Goal: Task Accomplishment & Management: Complete application form

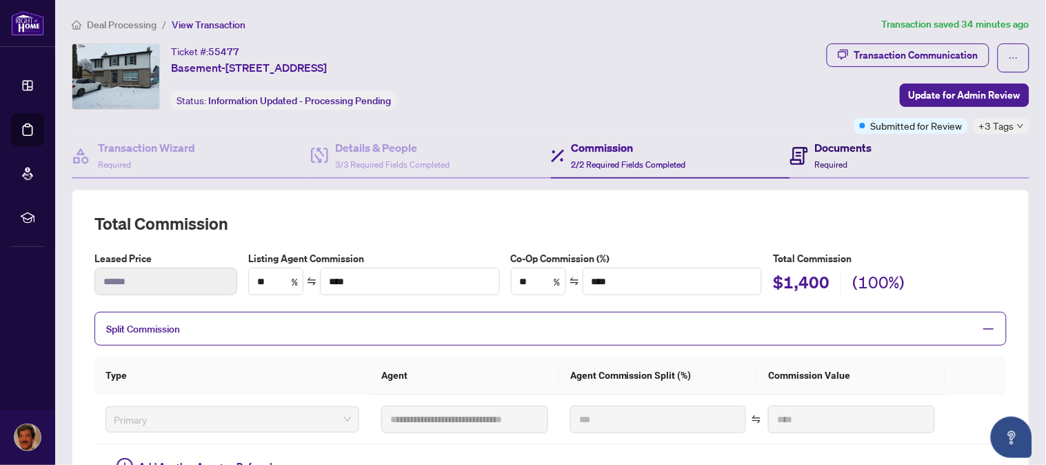
click at [830, 150] on h4 "Documents" at bounding box center [843, 147] width 57 height 17
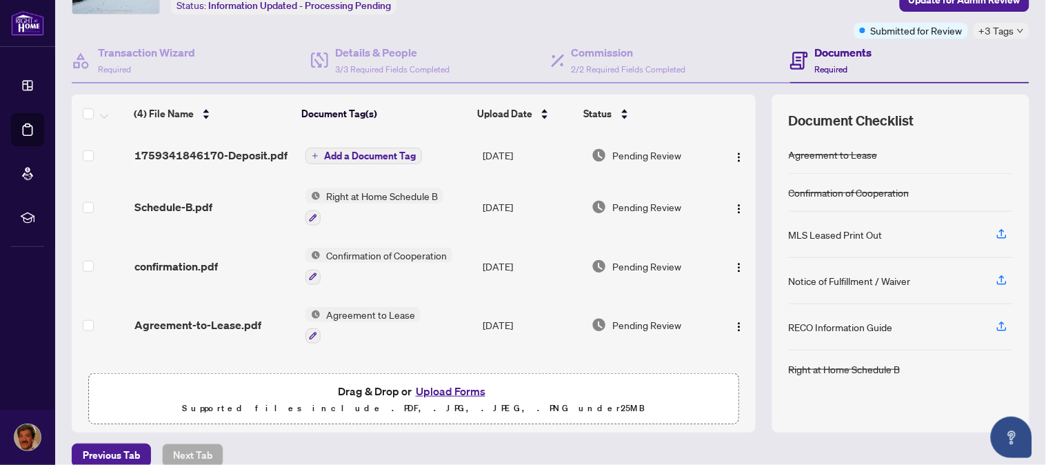
scroll to position [112, 0]
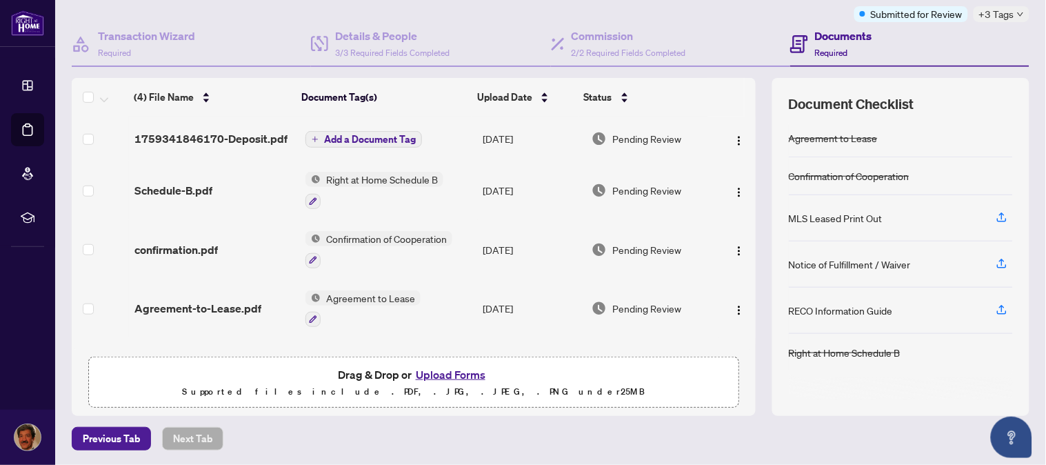
click at [456, 367] on button "Upload Forms" at bounding box center [451, 374] width 78 height 18
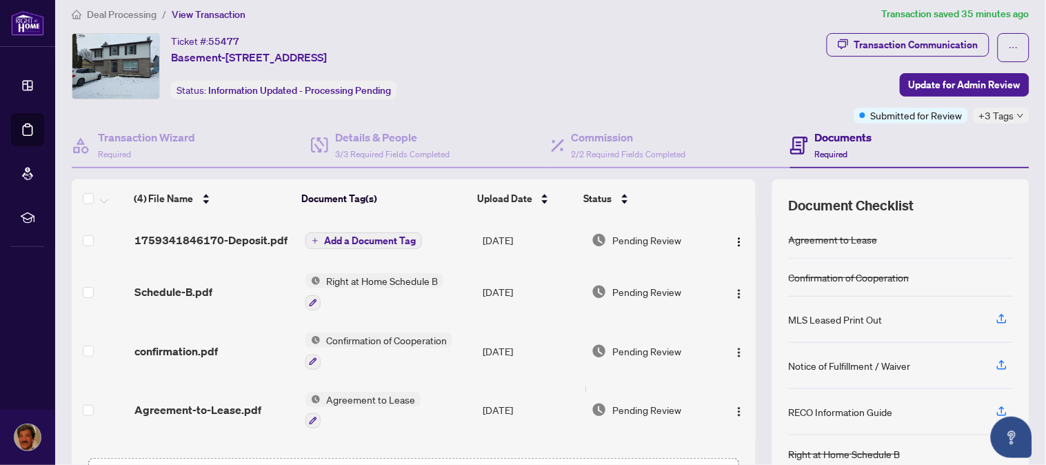
scroll to position [12, 0]
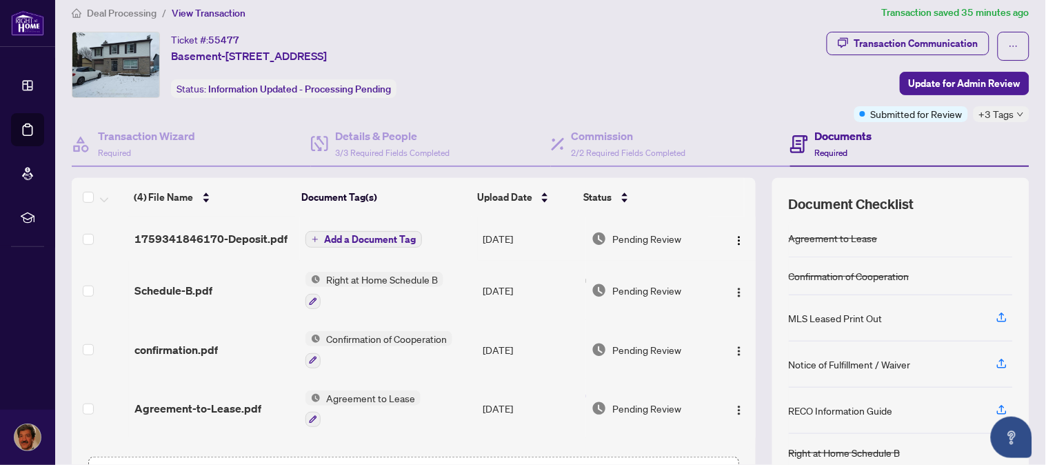
click at [363, 234] on span "Add a Document Tag" at bounding box center [370, 239] width 92 height 10
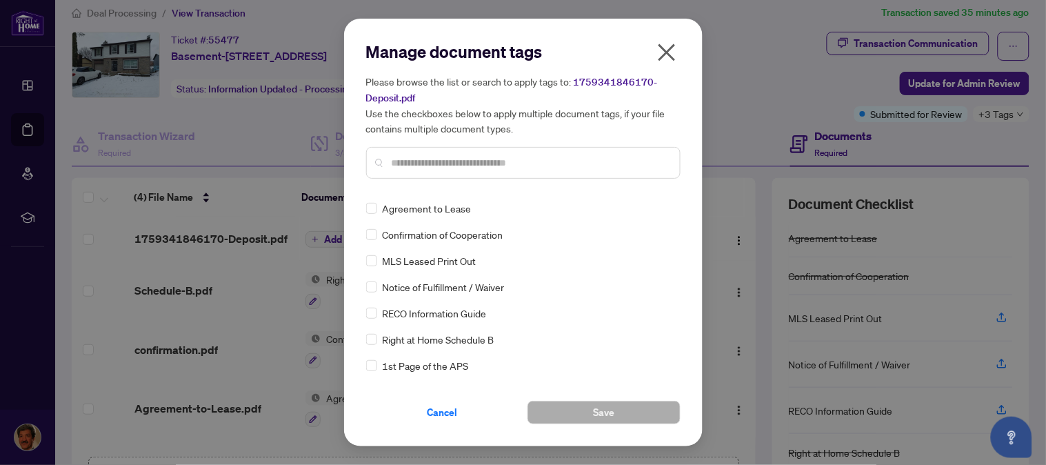
click at [430, 156] on input "text" at bounding box center [530, 162] width 277 height 15
type input "******"
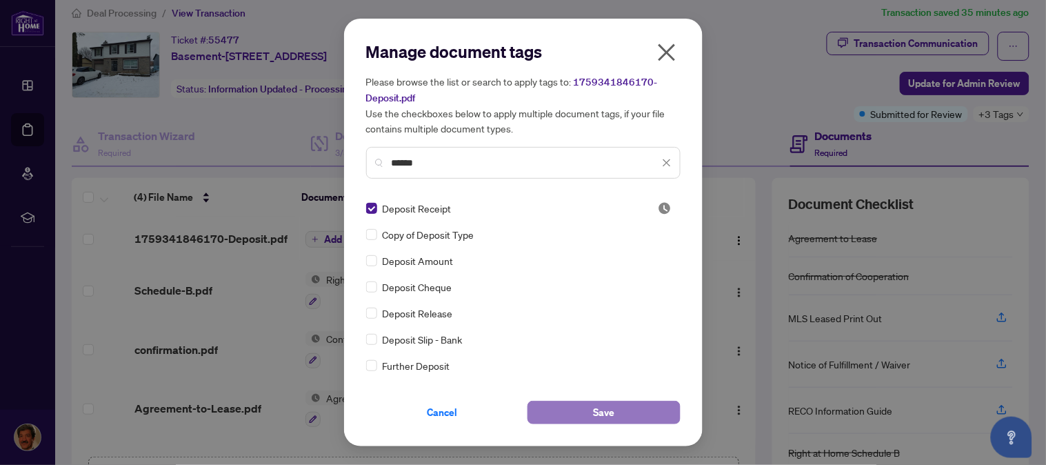
click at [598, 410] on span "Save" at bounding box center [603, 412] width 21 height 22
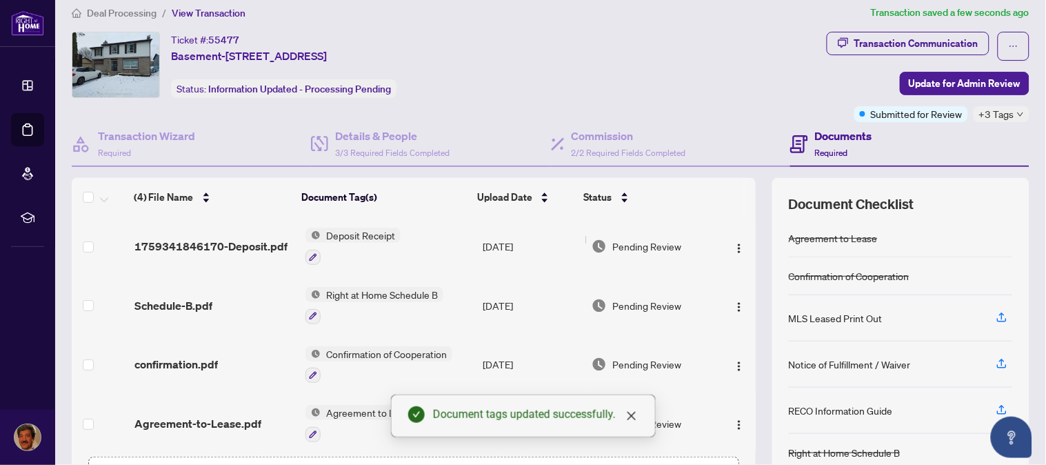
scroll to position [3, 0]
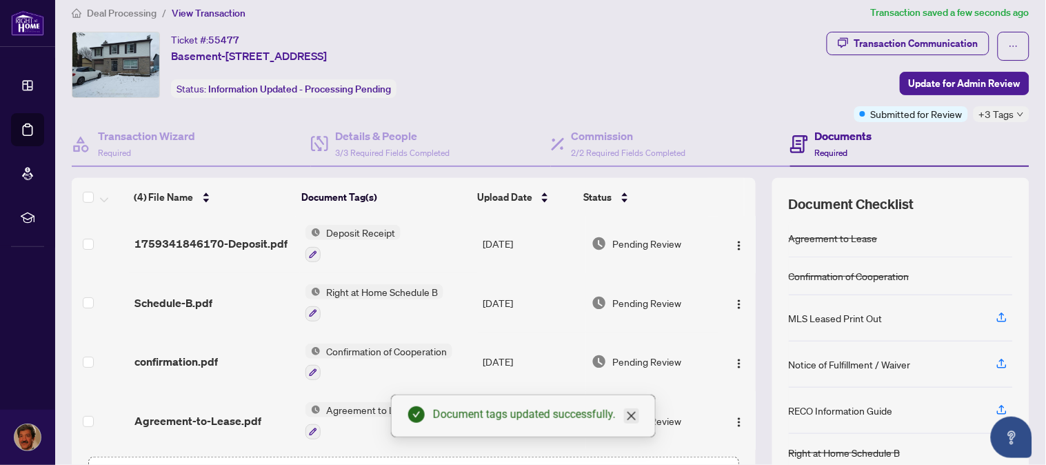
click at [630, 417] on icon "close" at bounding box center [631, 416] width 8 height 8
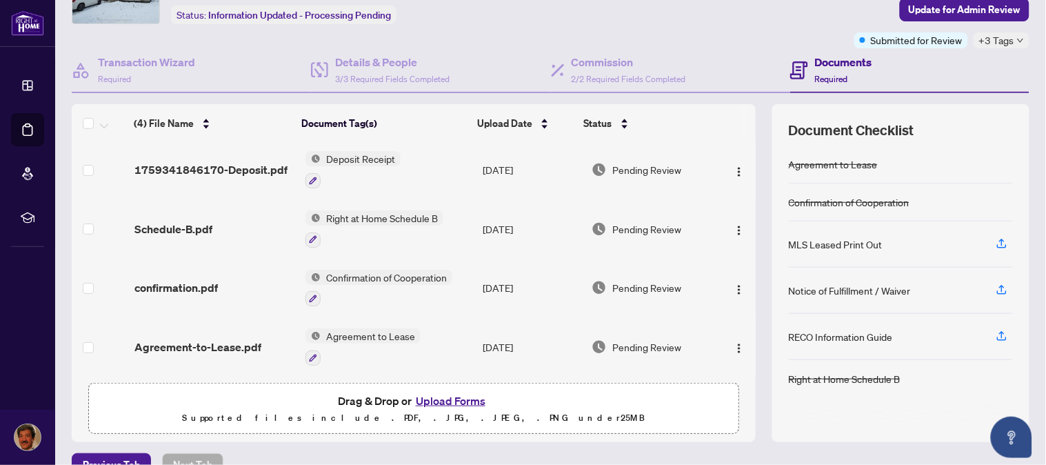
scroll to position [112, 0]
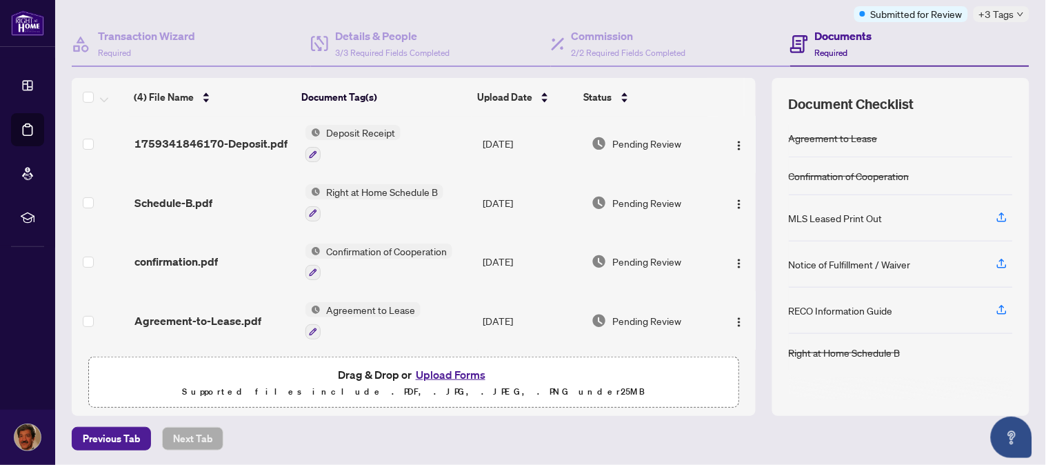
click at [463, 369] on button "Upload Forms" at bounding box center [451, 374] width 78 height 18
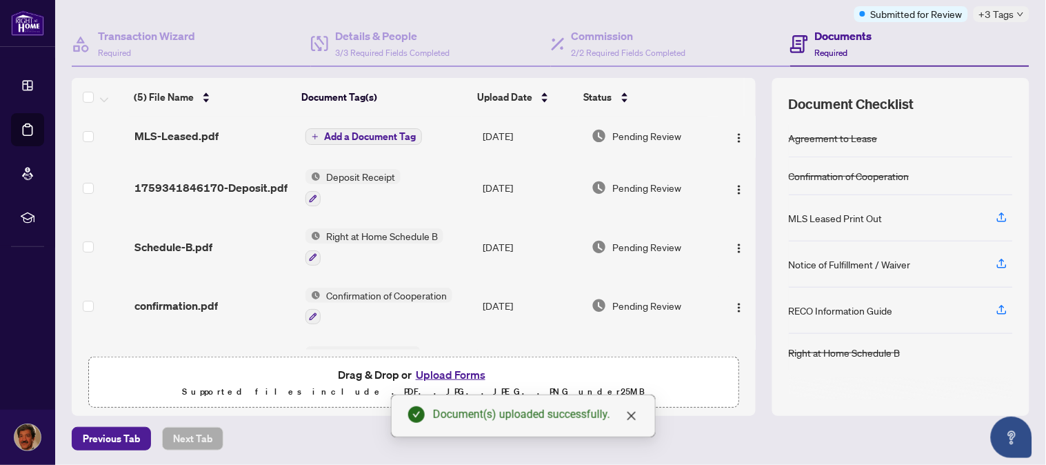
click at [363, 134] on span "Add a Document Tag" at bounding box center [370, 137] width 92 height 10
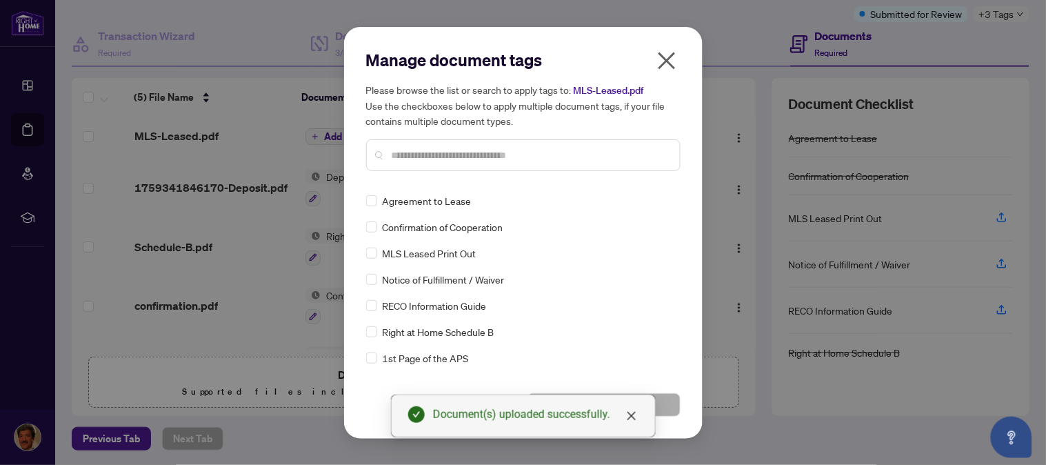
click at [436, 149] on input "text" at bounding box center [530, 155] width 277 height 15
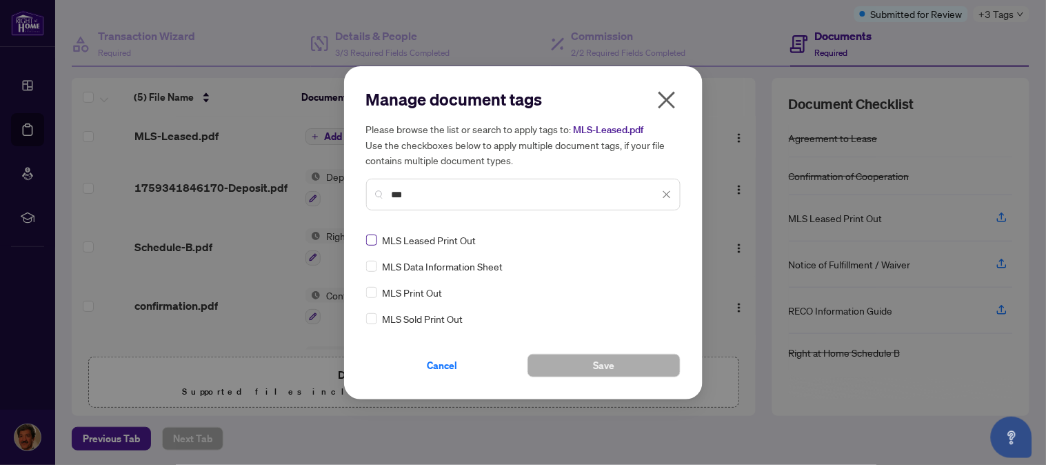
type input "***"
click at [614, 356] on button "Save" at bounding box center [603, 365] width 153 height 23
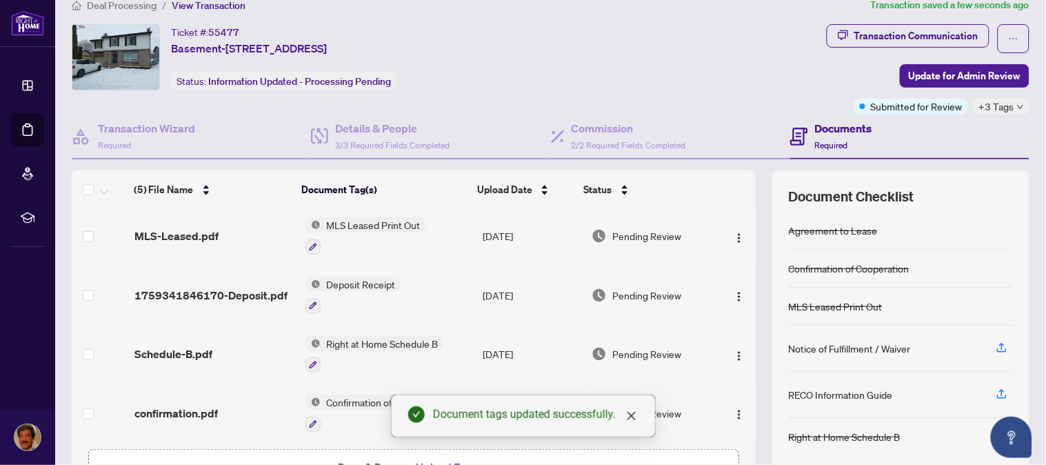
scroll to position [0, 0]
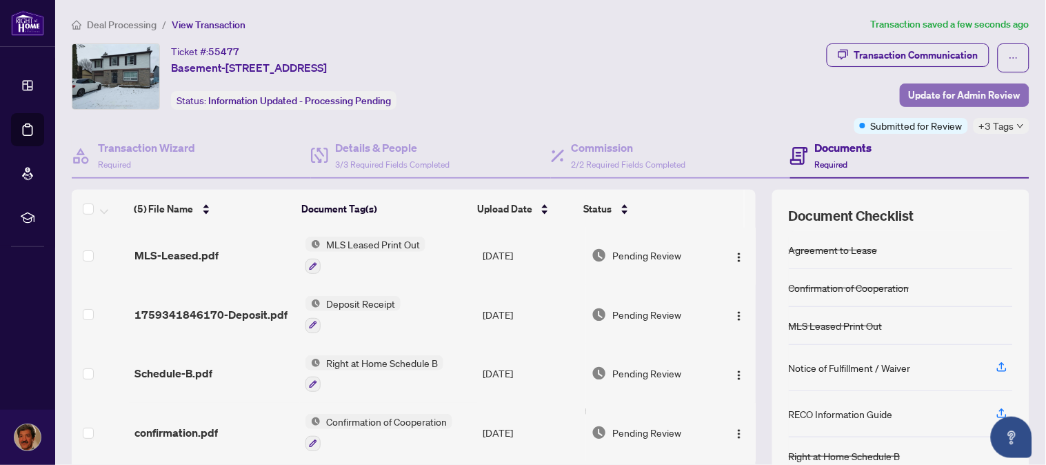
click at [945, 93] on span "Update for Admin Review" at bounding box center [965, 95] width 112 height 22
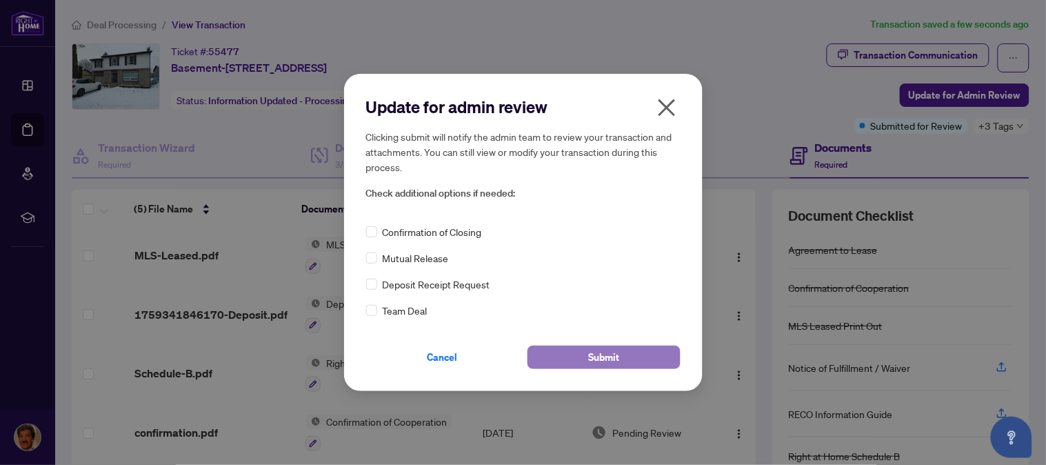
click at [616, 359] on span "Submit" at bounding box center [603, 357] width 31 height 22
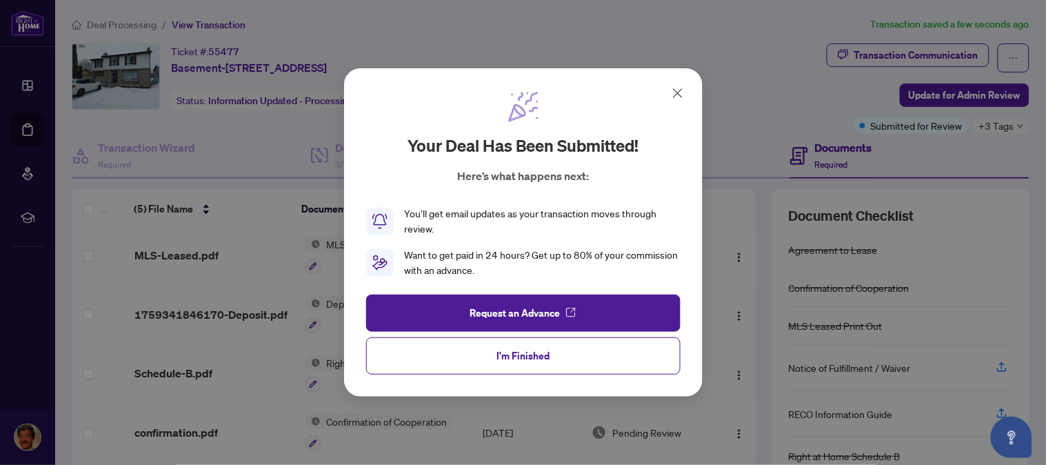
click at [680, 90] on icon at bounding box center [678, 93] width 8 height 8
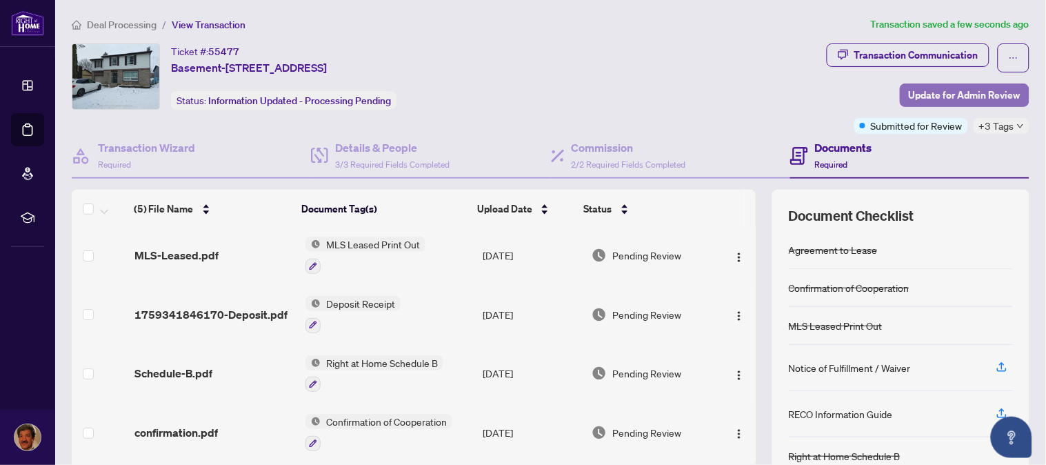
click at [976, 95] on span "Update for Admin Review" at bounding box center [965, 95] width 112 height 22
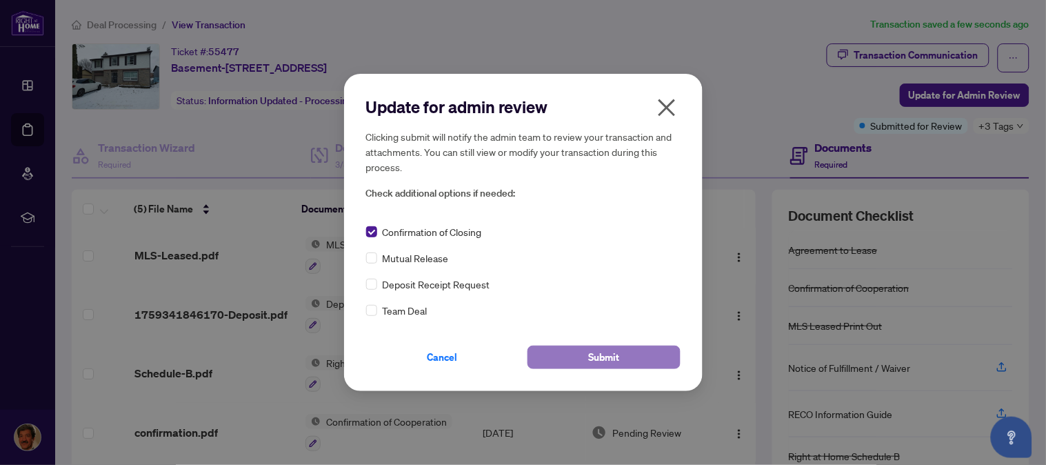
click at [610, 353] on span "Submit" at bounding box center [603, 357] width 31 height 22
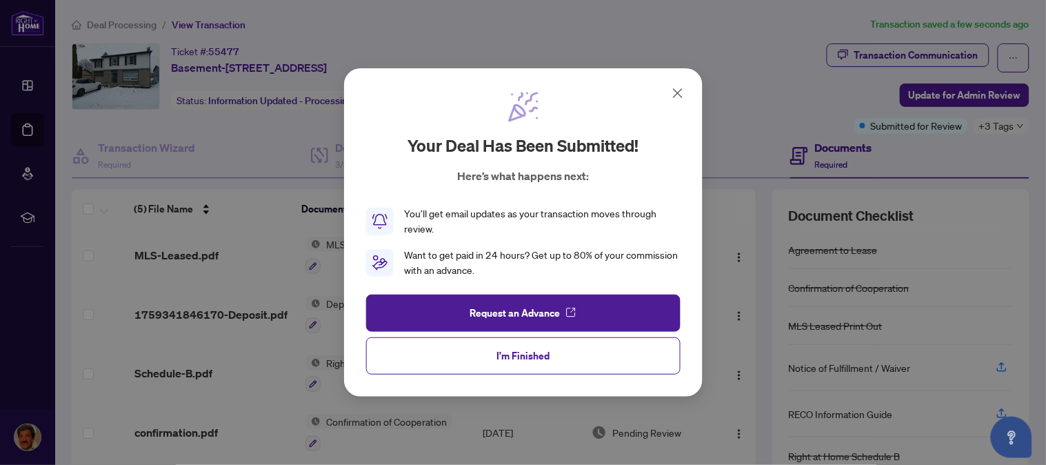
drag, startPoint x: 535, startPoint y: 356, endPoint x: 529, endPoint y: 363, distance: 9.4
click at [533, 361] on span "I'm Finished" at bounding box center [522, 356] width 53 height 22
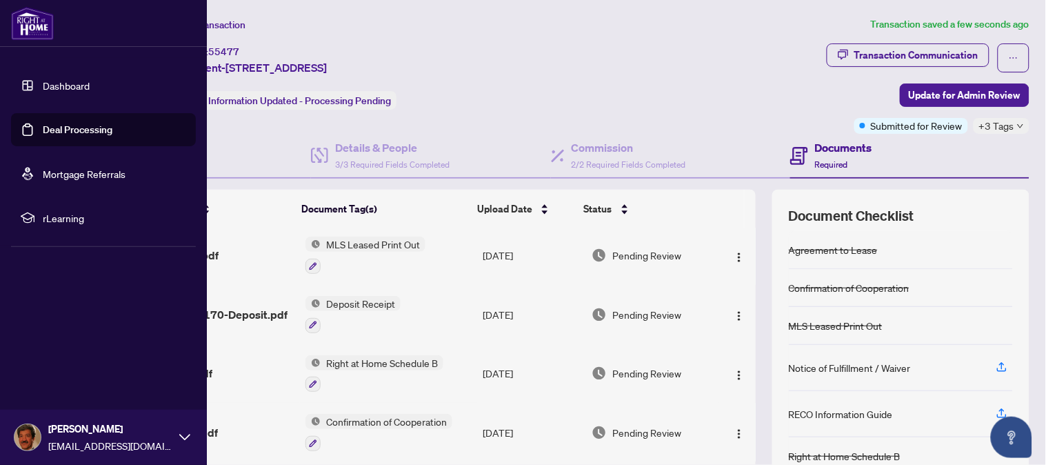
click at [73, 128] on link "Deal Processing" at bounding box center [78, 129] width 70 height 12
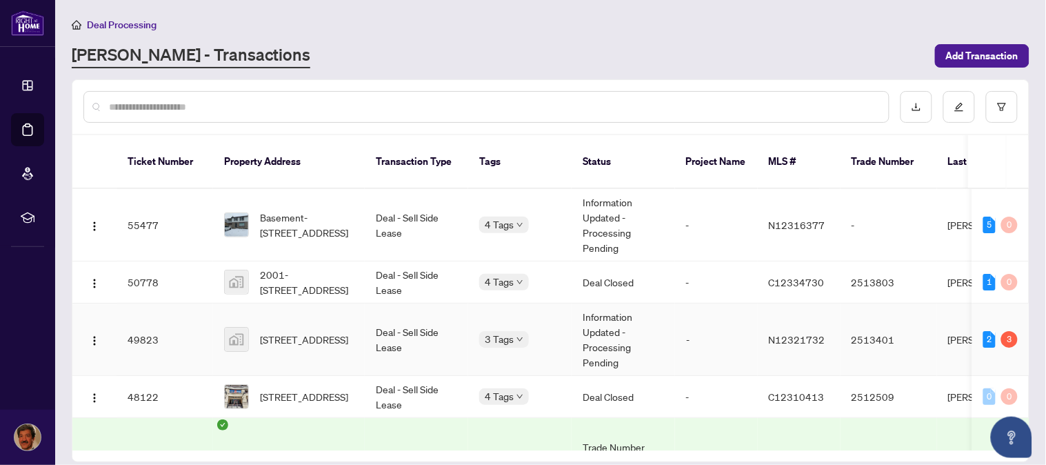
click at [596, 334] on td "Information Updated - Processing Pending" at bounding box center [623, 339] width 103 height 72
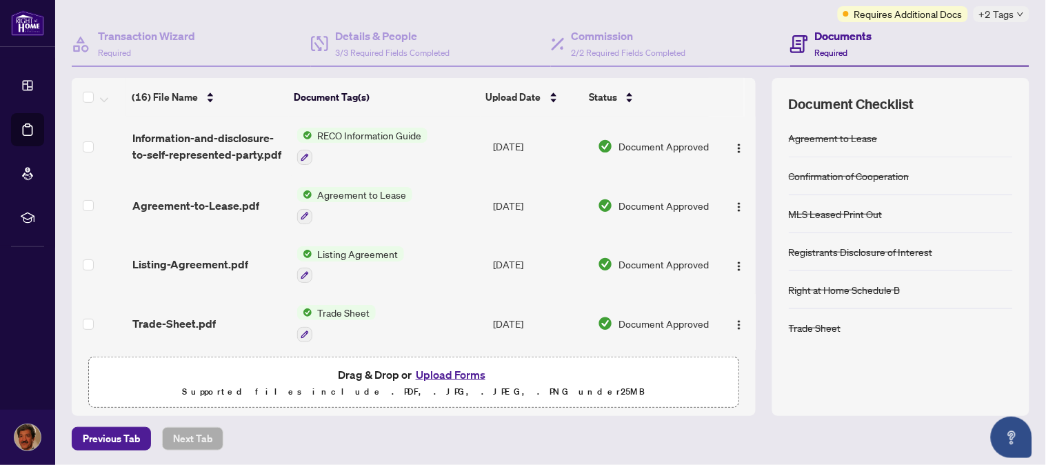
drag, startPoint x: 745, startPoint y: 146, endPoint x: 741, endPoint y: 168, distance: 21.8
click at [736, 170] on div "(16) File Name Document Tag(s) Upload Date Status (16) File Name Document Tag(s…" at bounding box center [551, 247] width 958 height 338
click at [445, 88] on th "Document Tag(s)" at bounding box center [385, 97] width 192 height 39
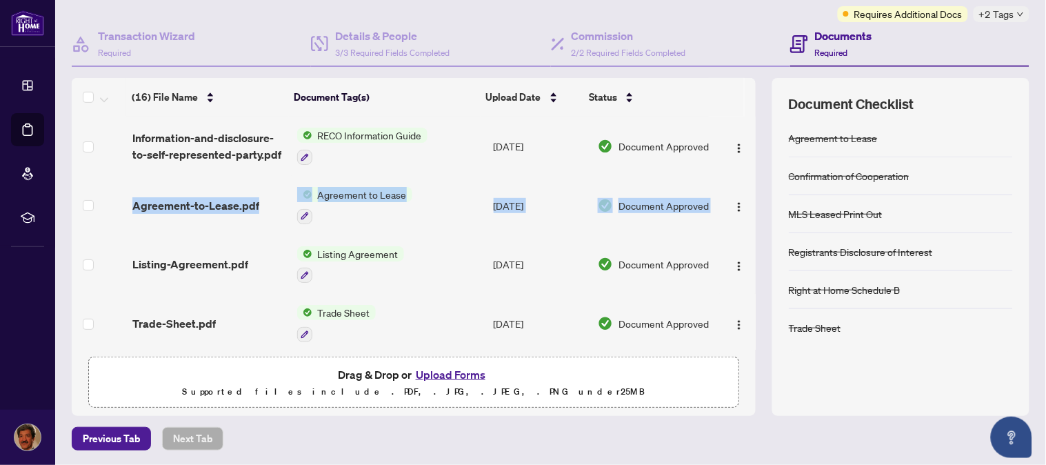
drag, startPoint x: 736, startPoint y: 164, endPoint x: 734, endPoint y: 180, distance: 16.0
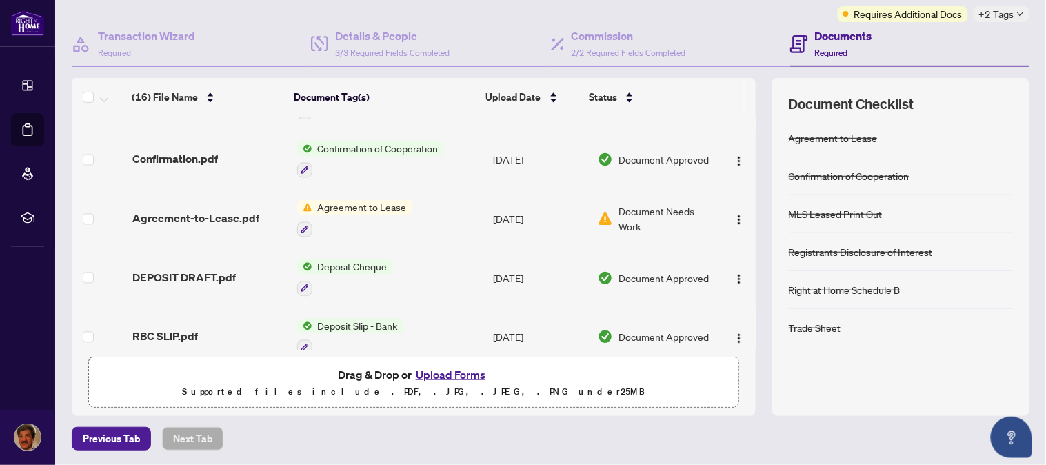
scroll to position [694, 0]
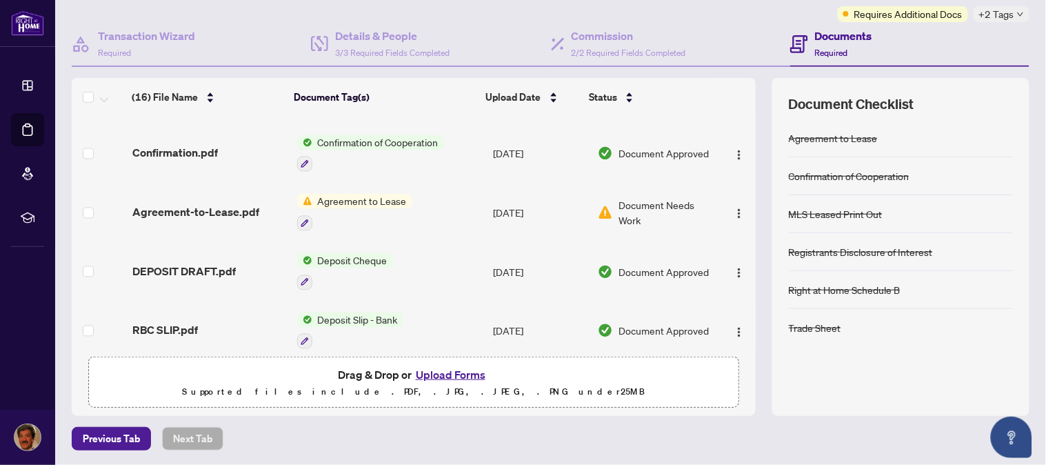
click at [347, 194] on span "Agreement to Lease" at bounding box center [362, 201] width 100 height 15
click at [373, 256] on span "Agreement to Lease" at bounding box center [339, 255] width 100 height 15
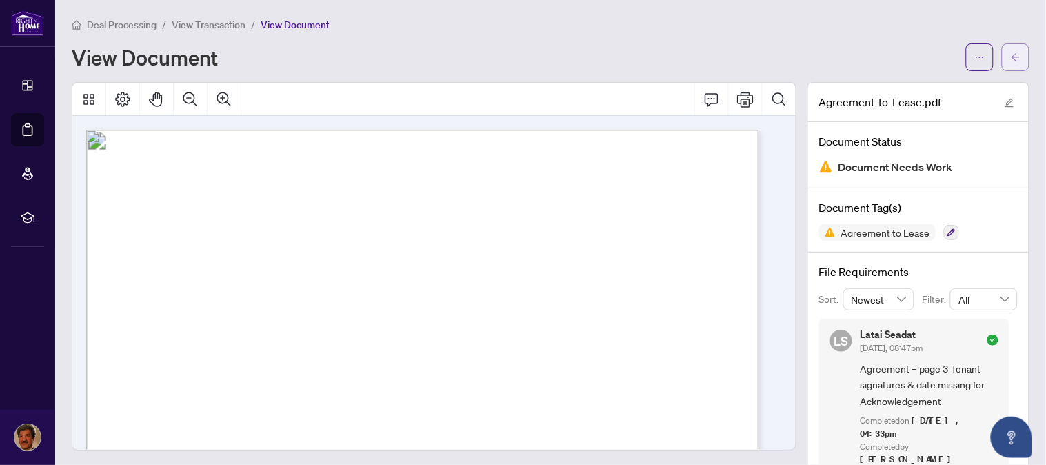
click at [1011, 57] on icon "arrow-left" at bounding box center [1015, 57] width 8 height 8
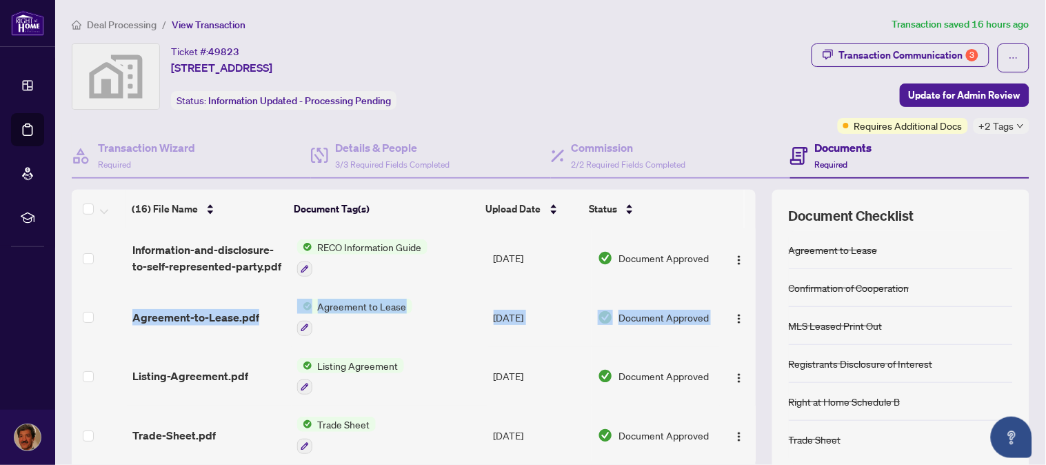
drag, startPoint x: 739, startPoint y: 265, endPoint x: 725, endPoint y: 291, distance: 29.6
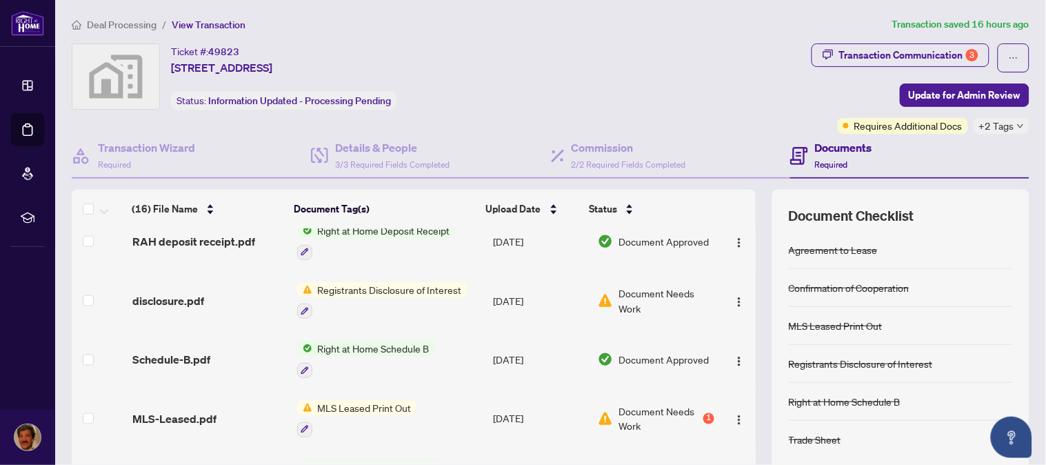
scroll to position [487, 0]
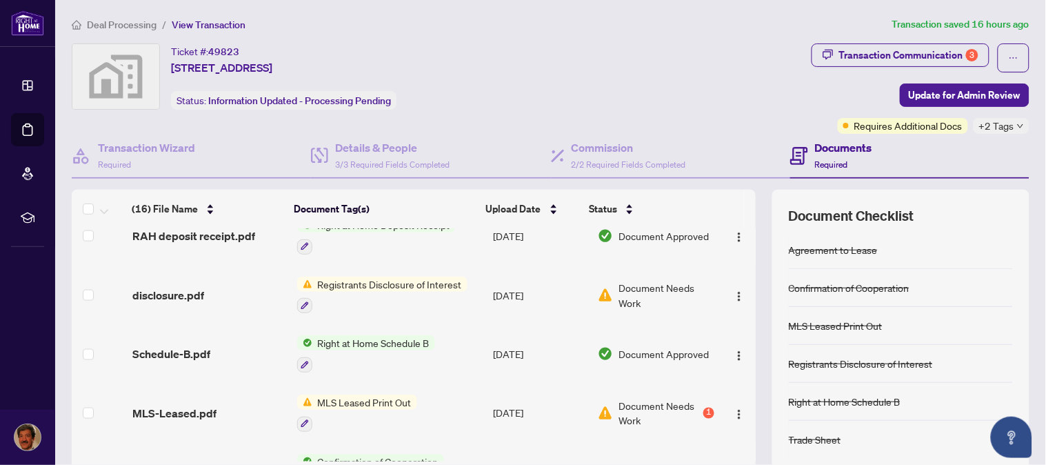
click at [387, 277] on span "Registrants Disclosure of Interest" at bounding box center [389, 283] width 155 height 15
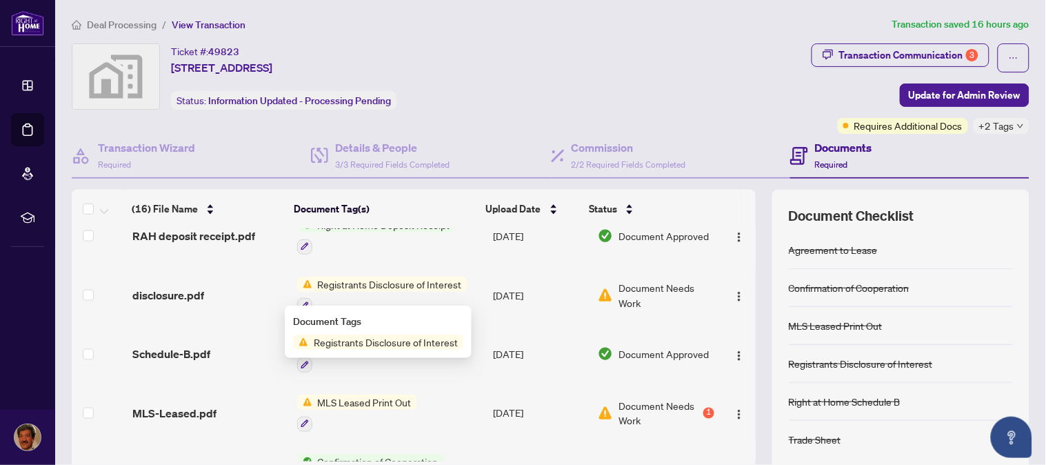
click at [410, 340] on span "Registrants Disclosure of Interest" at bounding box center [385, 341] width 155 height 15
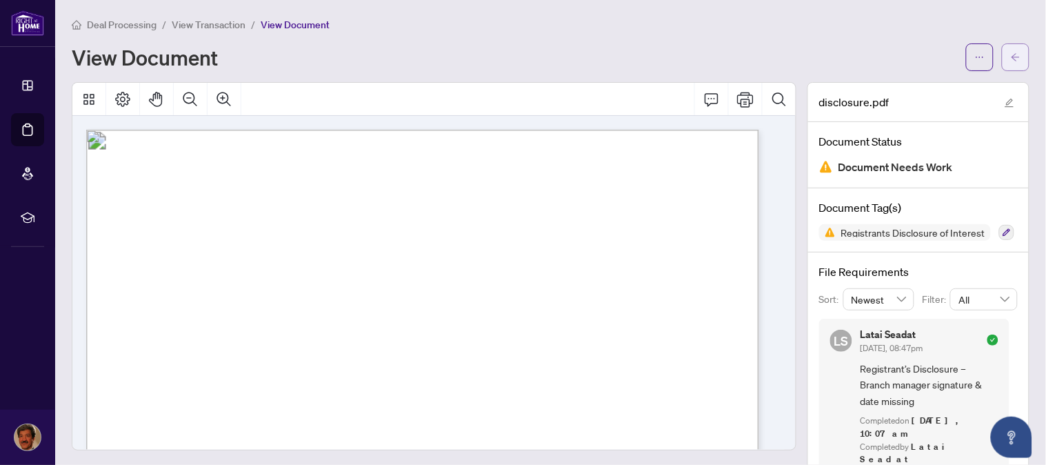
click at [1011, 56] on icon "arrow-left" at bounding box center [1015, 57] width 8 height 8
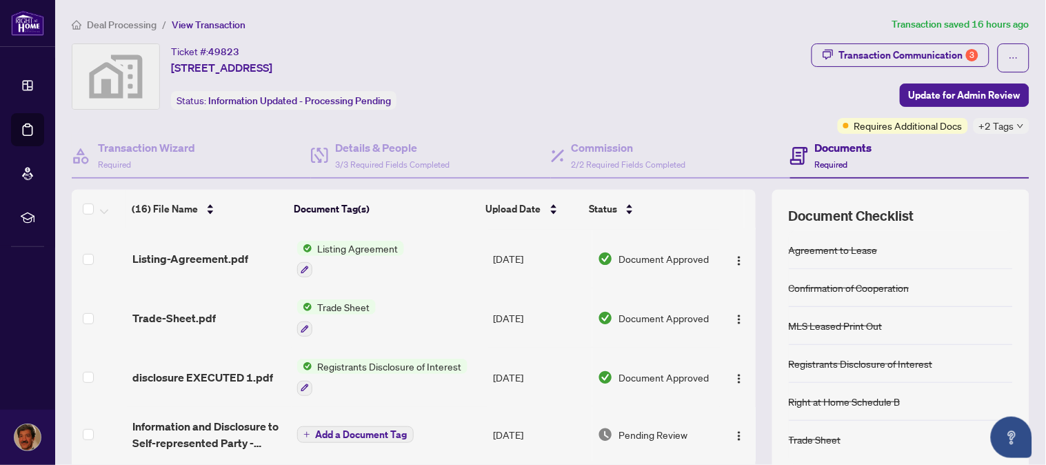
scroll to position [120, 0]
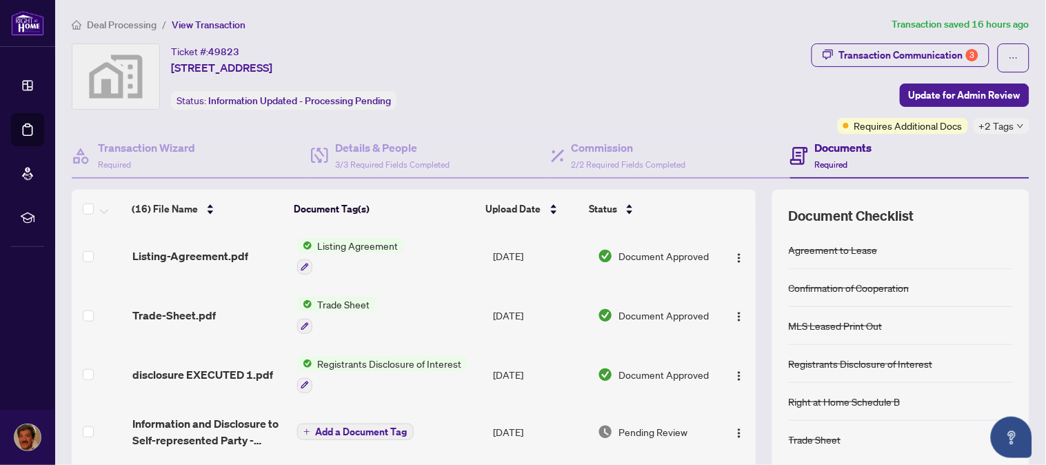
drag, startPoint x: 740, startPoint y: 288, endPoint x: 735, endPoint y: 315, distance: 27.3
click at [735, 315] on td at bounding box center [738, 314] width 36 height 59
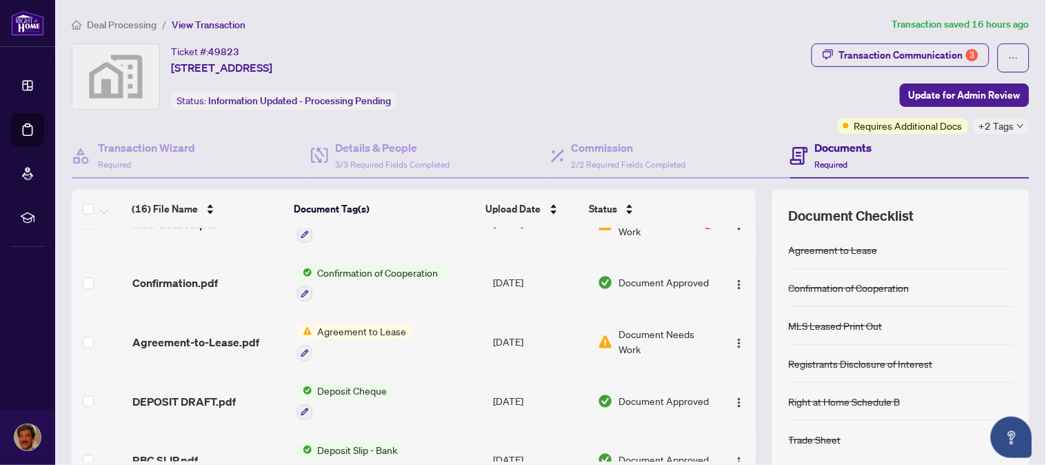
scroll to position [694, 0]
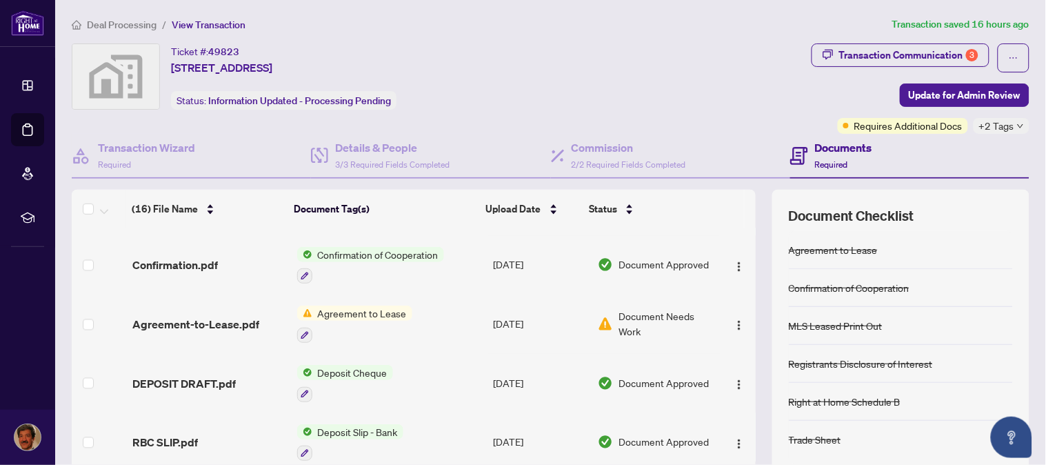
click at [359, 305] on span "Agreement to Lease" at bounding box center [362, 312] width 100 height 15
click at [338, 367] on span "Agreement to Lease" at bounding box center [339, 366] width 100 height 15
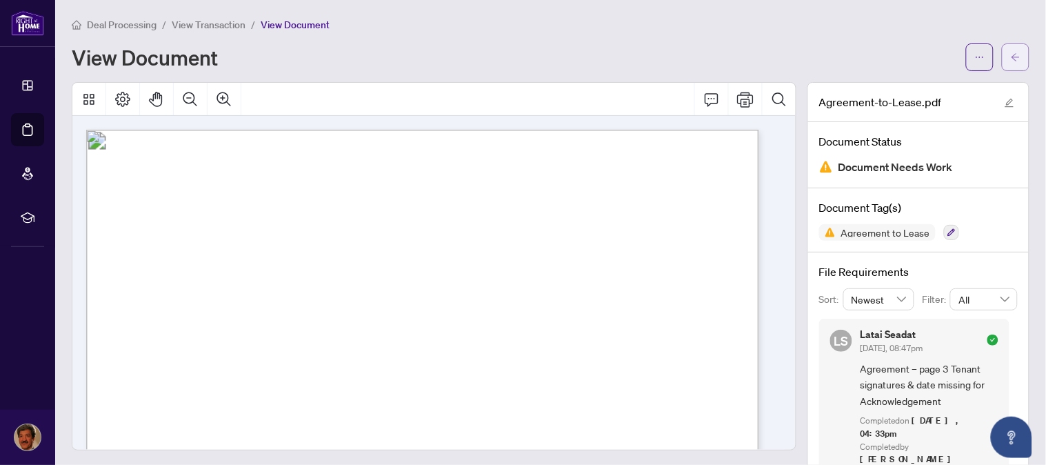
click at [1011, 52] on icon "arrow-left" at bounding box center [1016, 57] width 10 height 10
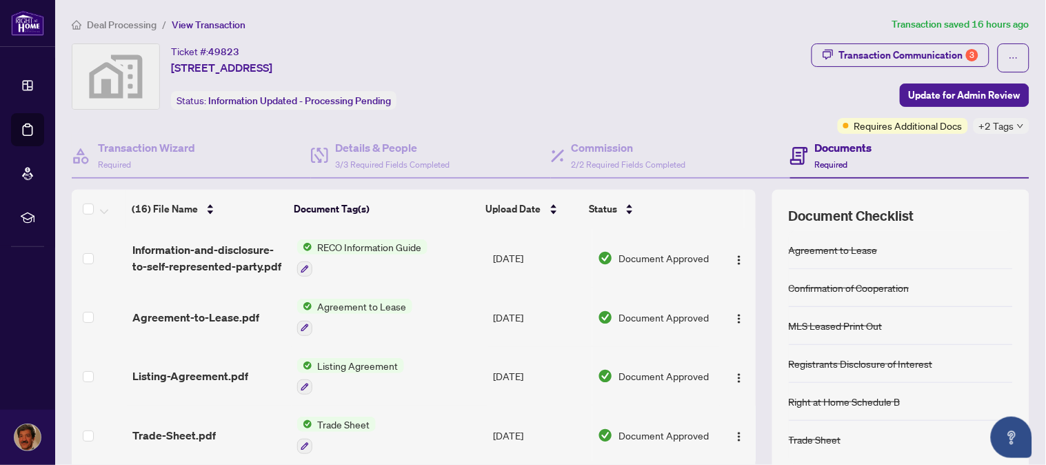
drag, startPoint x: 740, startPoint y: 263, endPoint x: 736, endPoint y: 277, distance: 14.9
click at [736, 277] on td at bounding box center [738, 257] width 36 height 59
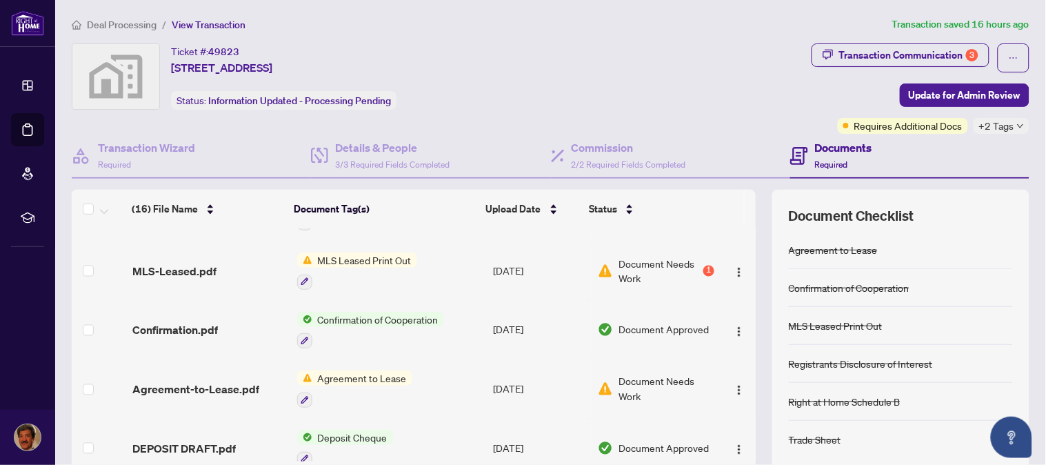
scroll to position [632, 0]
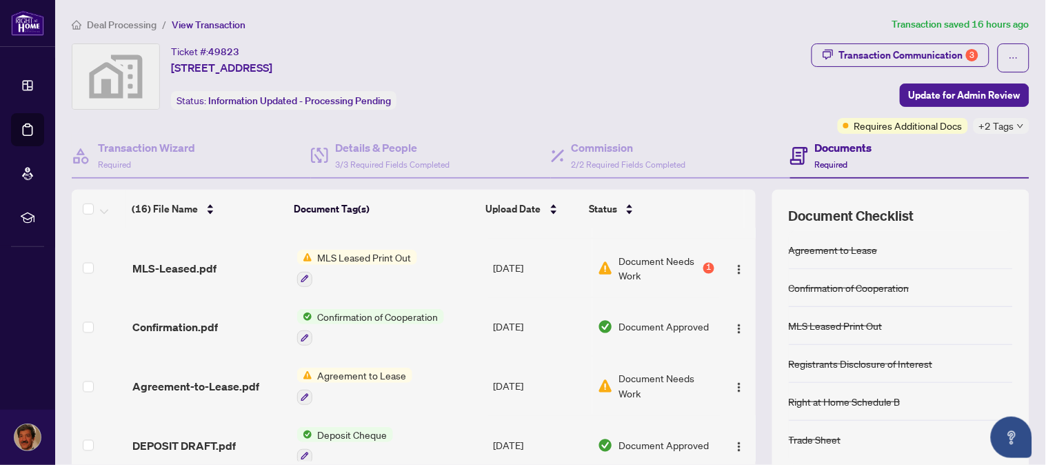
click at [393, 367] on span "Agreement to Lease" at bounding box center [362, 374] width 100 height 15
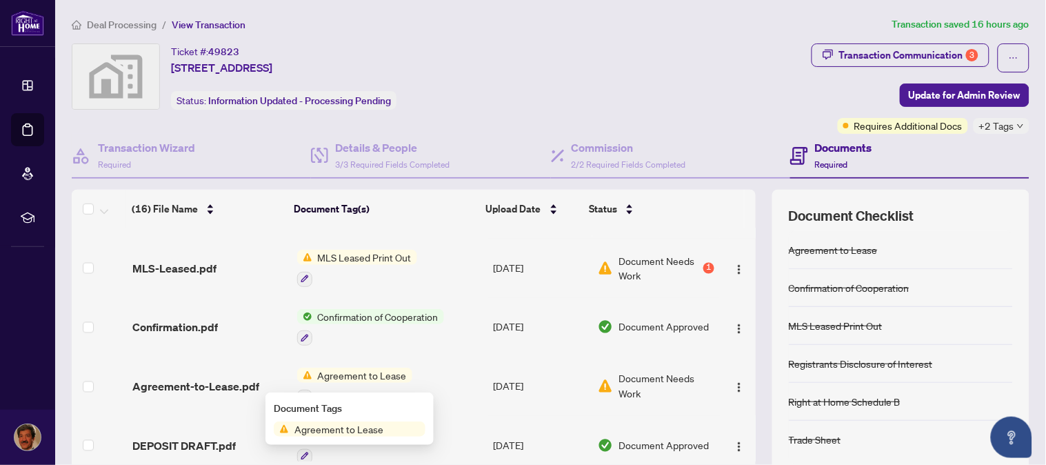
click at [326, 426] on span "Agreement to Lease" at bounding box center [339, 428] width 100 height 15
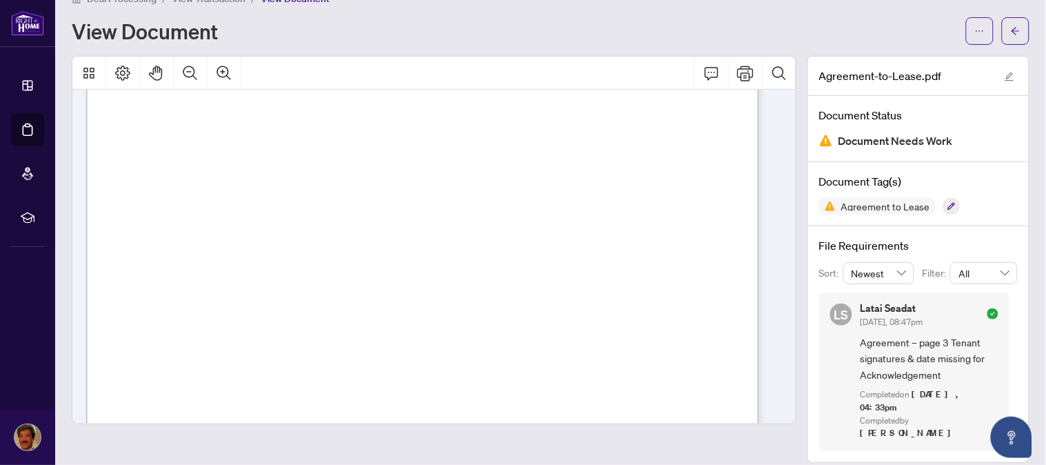
scroll to position [2265, 0]
click at [1011, 32] on icon "arrow-left" at bounding box center [1016, 31] width 10 height 10
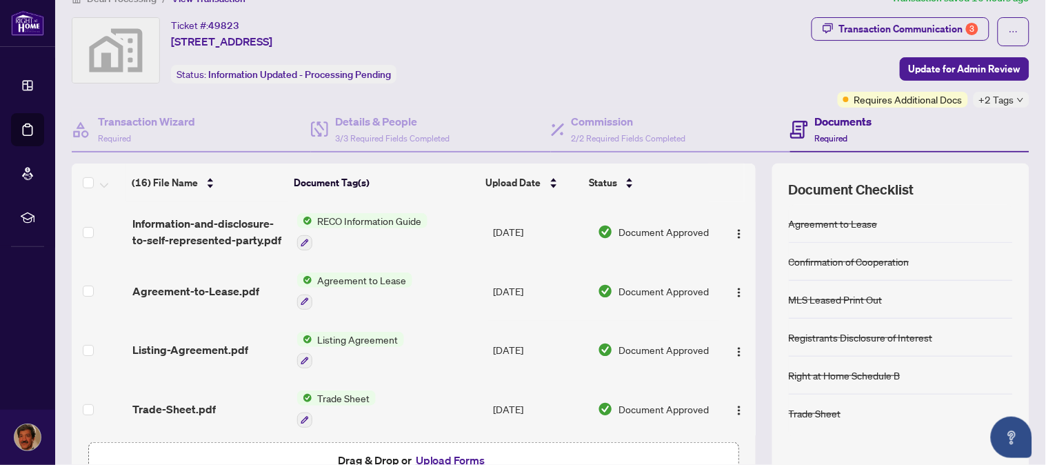
click at [333, 274] on span "Agreement to Lease" at bounding box center [362, 279] width 100 height 15
click at [350, 339] on span "Agreement to Lease" at bounding box center [339, 343] width 100 height 15
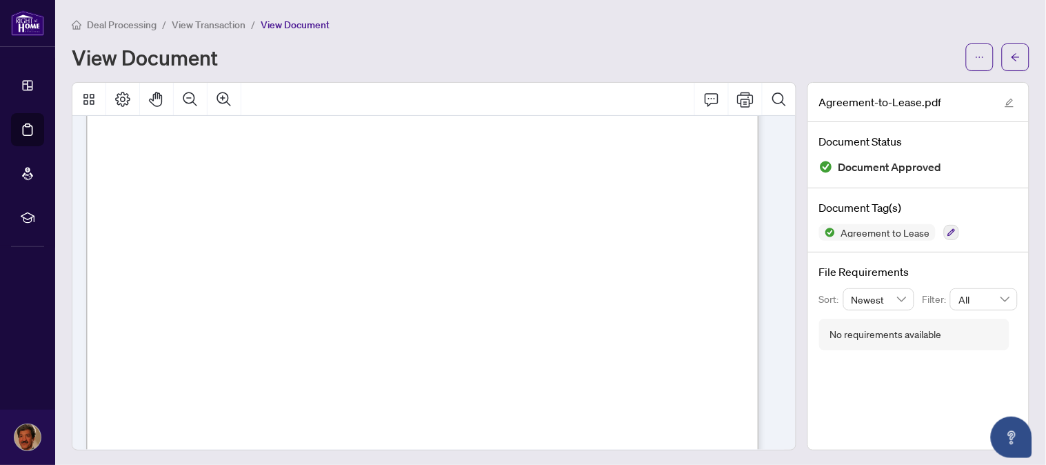
scroll to position [2212, 0]
